Goal: Transaction & Acquisition: Purchase product/service

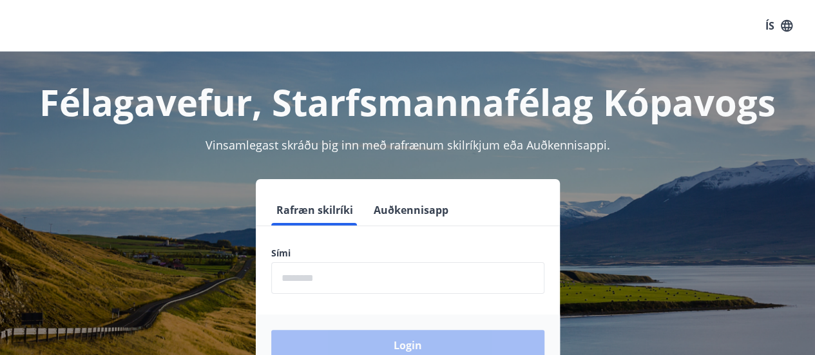
click at [309, 274] on input "phone" at bounding box center [407, 278] width 273 height 32
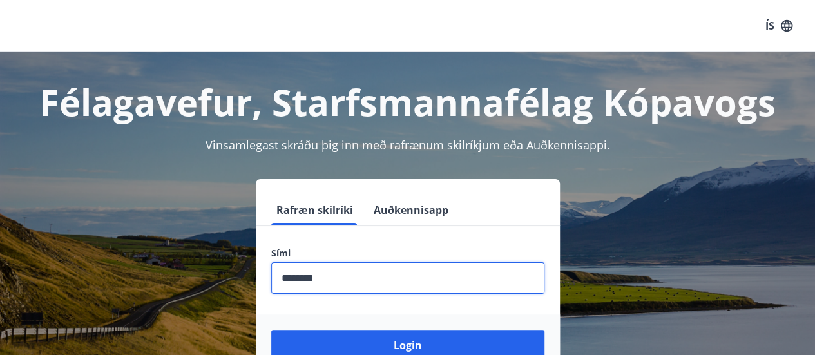
type input "********"
click at [271, 330] on button "Login" at bounding box center [407, 345] width 273 height 31
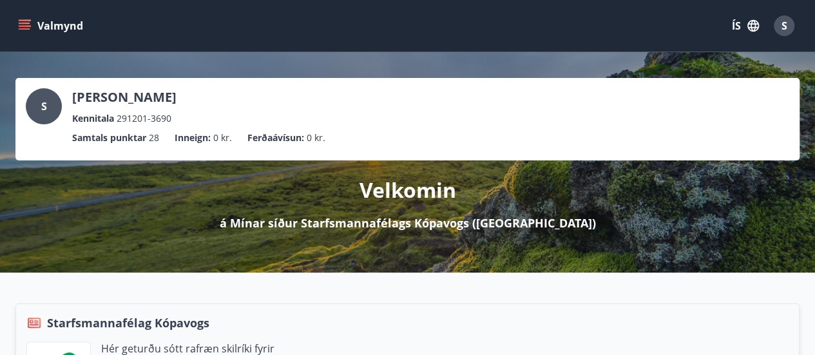
click at [24, 21] on icon "menu" at bounding box center [24, 25] width 13 height 13
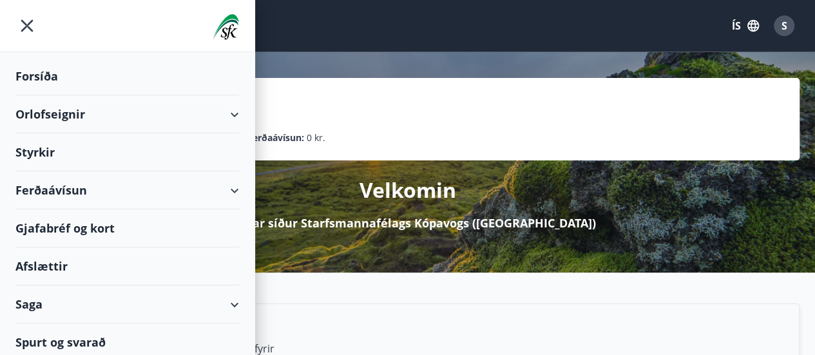
click at [222, 185] on div "Ferðaávísun" at bounding box center [127, 190] width 224 height 38
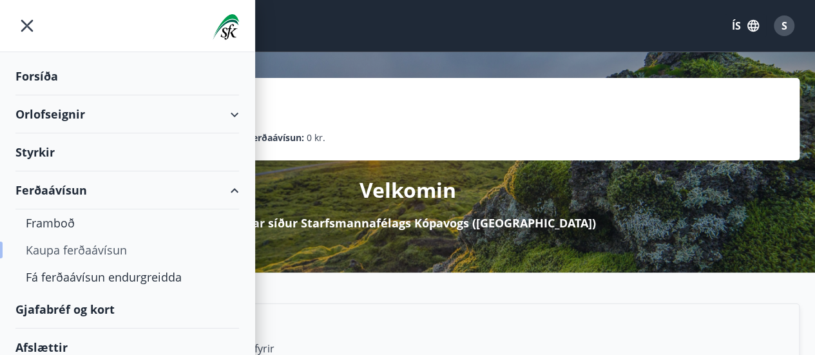
click at [104, 247] on div "Kaupa ferðaávísun" at bounding box center [127, 250] width 203 height 27
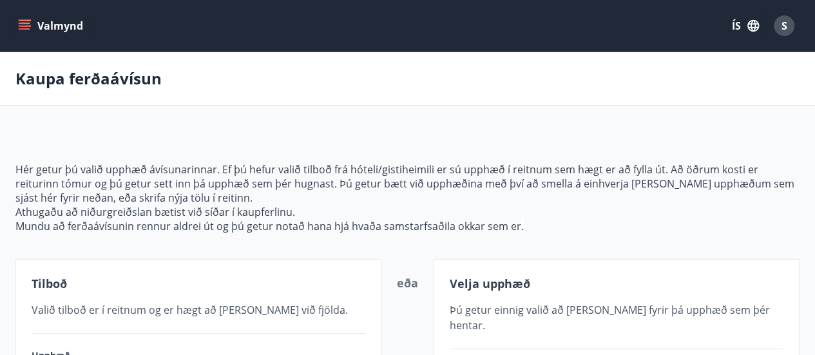
click at [30, 24] on icon "menu" at bounding box center [24, 25] width 13 height 13
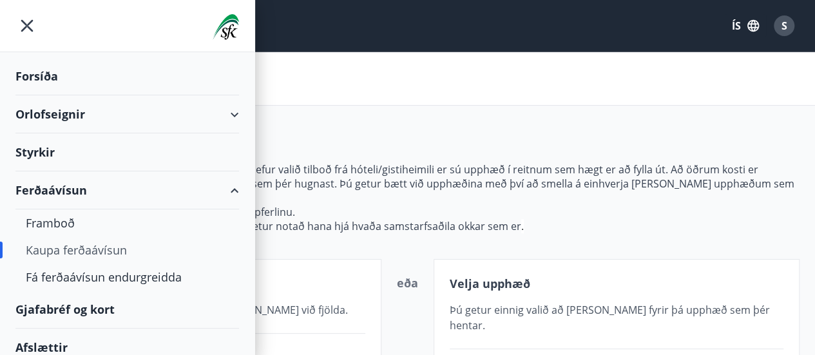
click at [59, 304] on div "Gjafabréf og kort" at bounding box center [127, 310] width 224 height 38
